Goal: Task Accomplishment & Management: Use online tool/utility

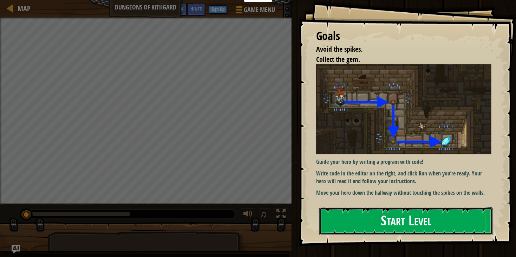
click at [357, 214] on button "Start Level" at bounding box center [405, 221] width 173 height 28
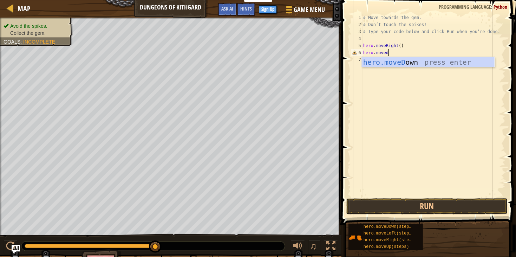
scroll to position [3, 2]
type textarea "hero.movedown"
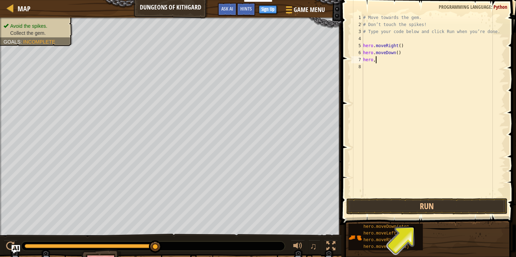
scroll to position [3, 1]
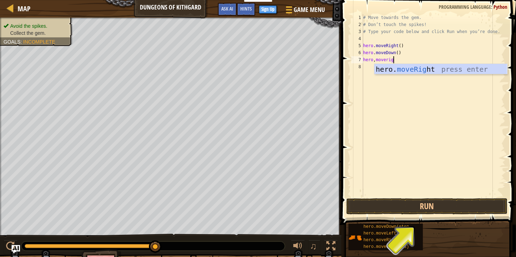
type textarea "hero,moveright"
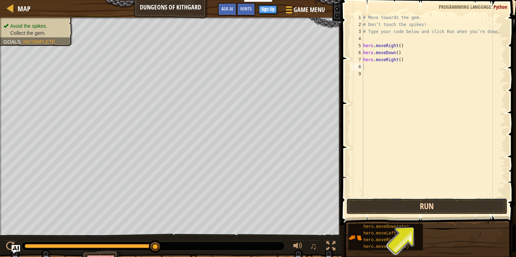
click at [376, 204] on button "Run" at bounding box center [426, 206] width 161 height 16
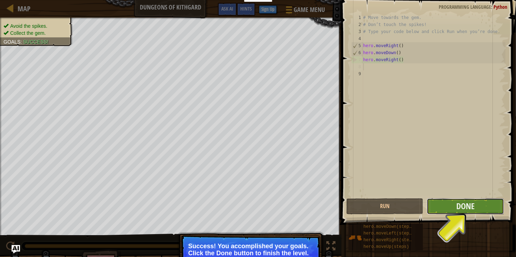
click at [454, 206] on button "Done" at bounding box center [465, 206] width 77 height 16
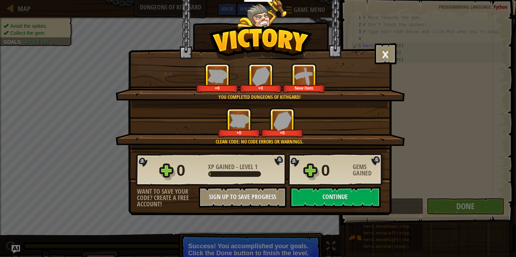
click at [452, 205] on div "× Well done, hero. You’re building the strength to escape [PERSON_NAME]. How fu…" at bounding box center [258, 128] width 516 height 257
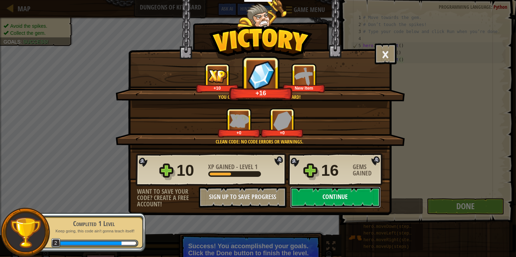
click at [315, 207] on button "Continue" at bounding box center [335, 196] width 91 height 21
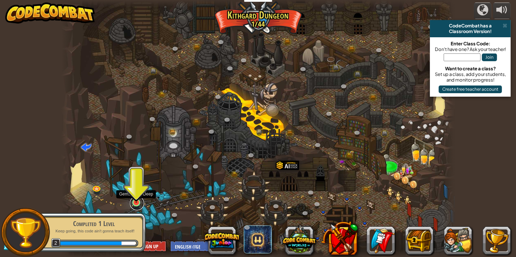
click at [131, 206] on link at bounding box center [137, 203] width 14 height 14
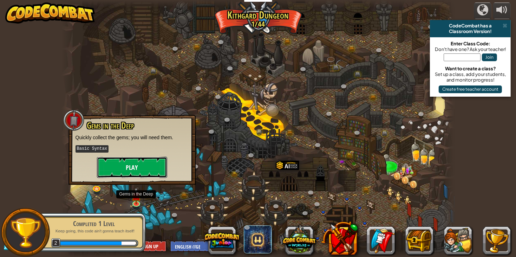
click at [120, 164] on button "Play" at bounding box center [132, 167] width 70 height 21
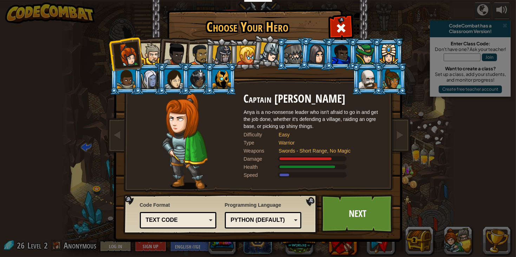
click at [146, 53] on div at bounding box center [151, 53] width 21 height 21
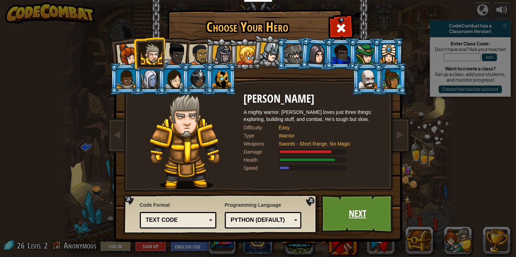
click at [370, 203] on link "Next" at bounding box center [357, 213] width 73 height 39
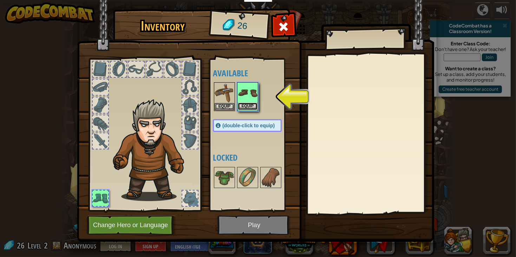
click at [245, 105] on button "Equip" at bounding box center [248, 106] width 20 height 7
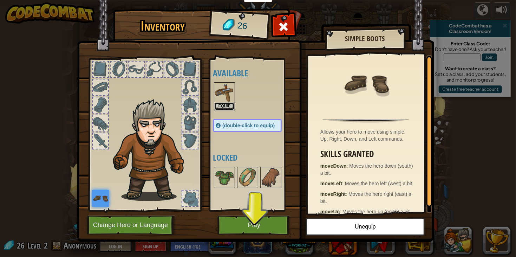
click at [225, 107] on button "Equip" at bounding box center [225, 106] width 20 height 7
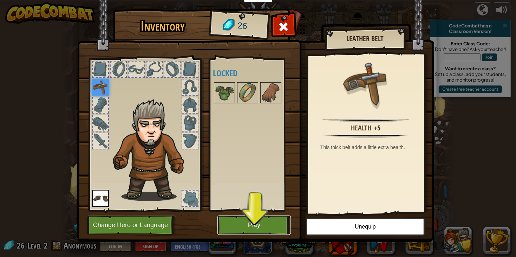
click at [235, 222] on button "Play" at bounding box center [253, 224] width 73 height 19
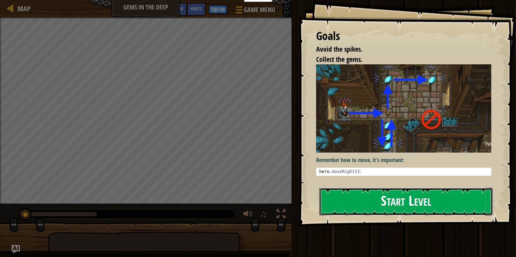
click at [396, 203] on button "Start Level" at bounding box center [405, 201] width 173 height 28
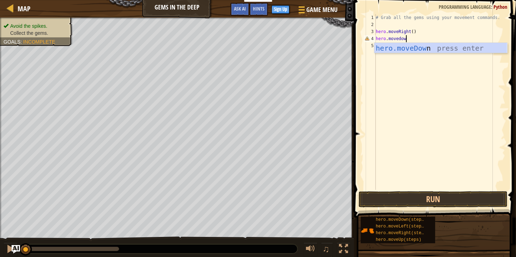
scroll to position [3, 2]
type textarea "hero.movedown"
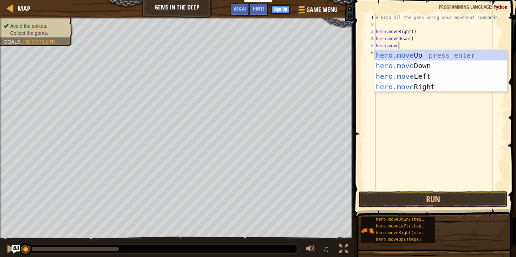
scroll to position [3, 1]
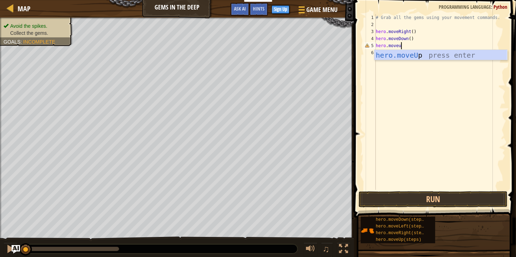
type textarea "hero.moveup"
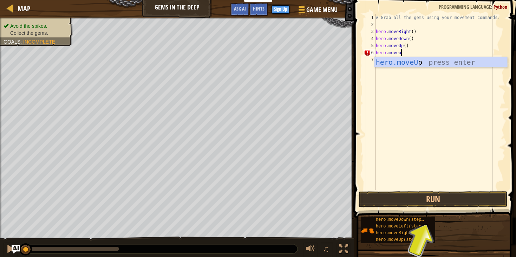
type textarea "hero.moveup"
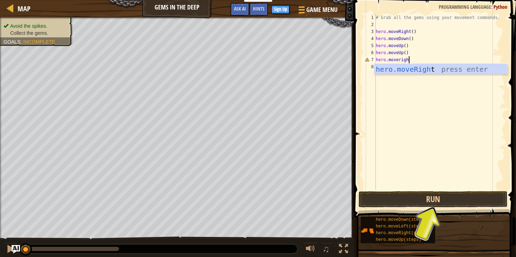
scroll to position [3, 2]
type textarea "hero.moveright"
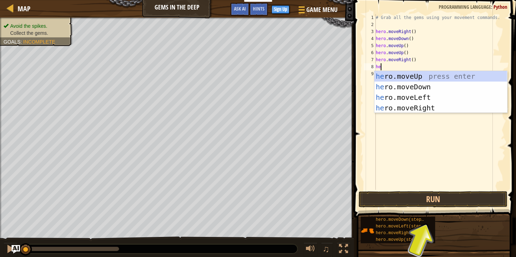
scroll to position [3, 0]
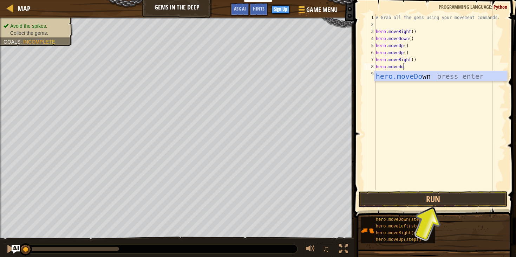
type textarea "hero.movedoen"
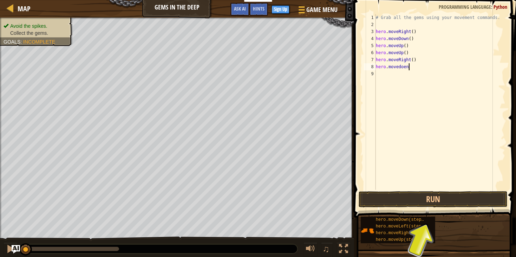
scroll to position [3, 0]
click at [439, 69] on div "# Grab all the gems using your movement commands. hero . moveRight ( ) hero . m…" at bounding box center [440, 109] width 129 height 190
type textarea "hero.movedown"
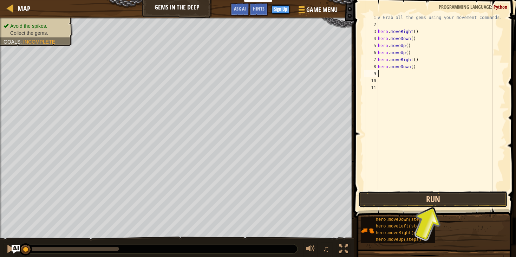
click at [392, 196] on button "Run" at bounding box center [432, 199] width 149 height 16
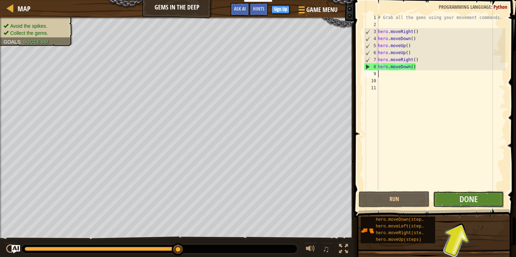
click at [474, 205] on button "Done" at bounding box center [468, 199] width 71 height 16
